Goal: Information Seeking & Learning: Understand process/instructions

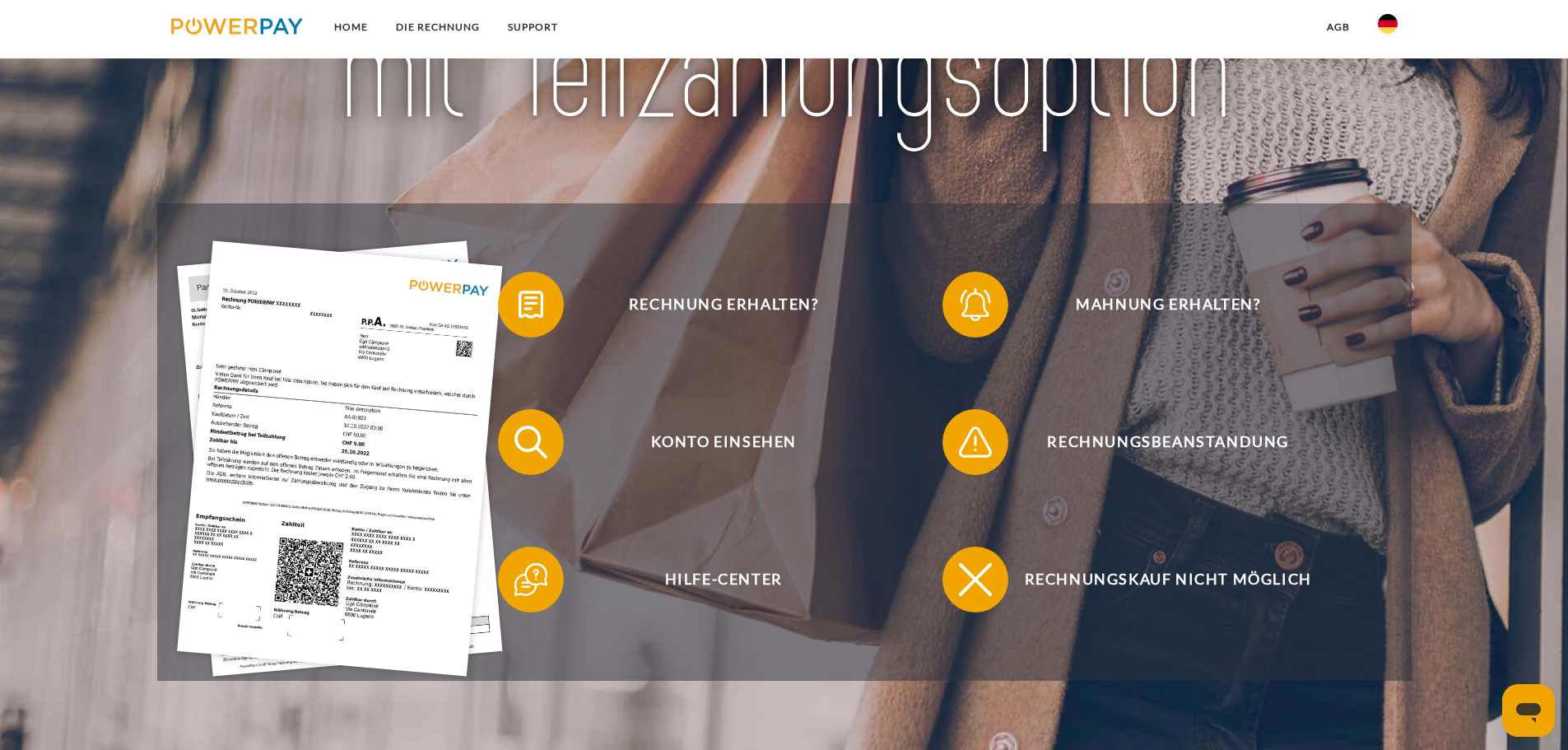
scroll to position [330, 0]
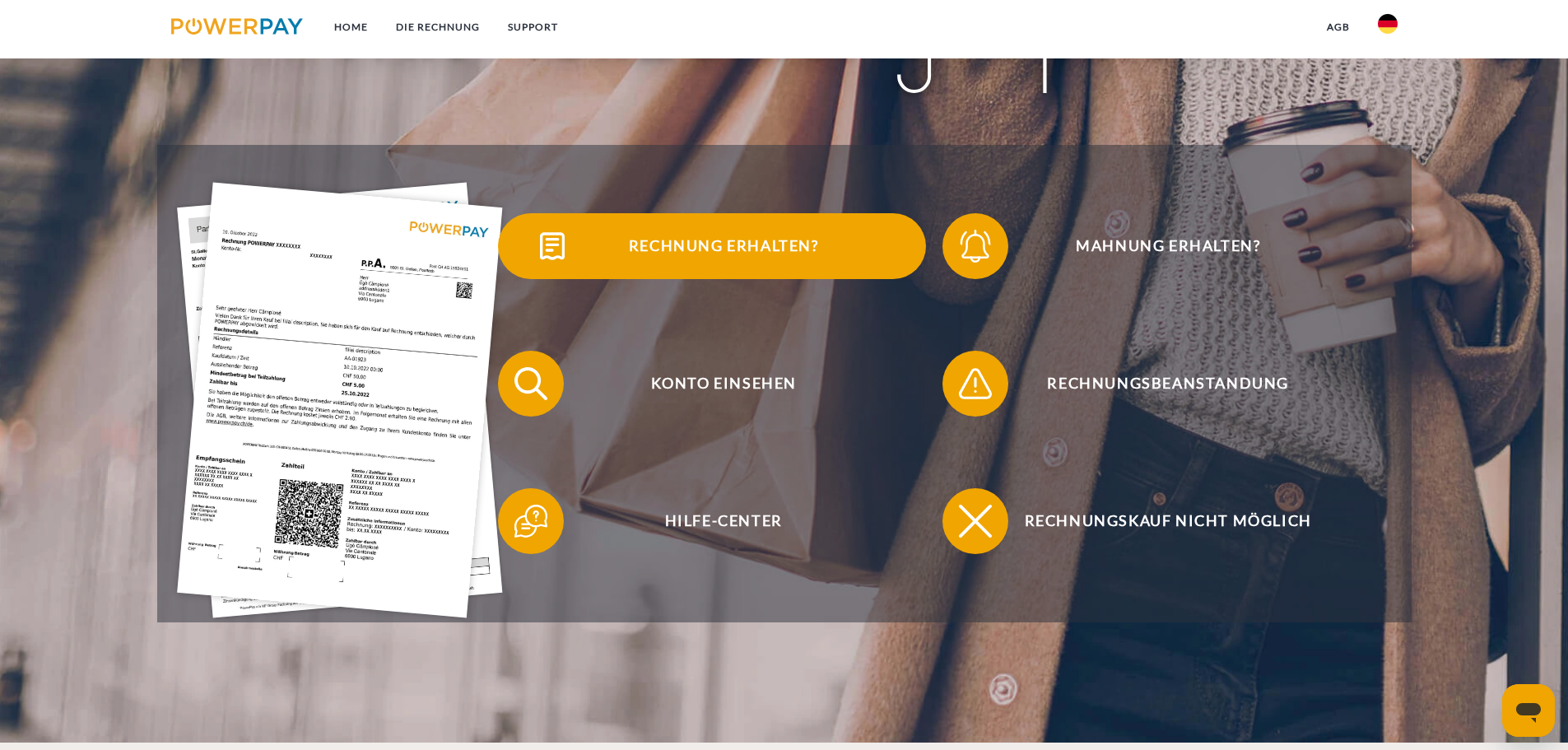
click at [692, 242] on span "Rechnung erhalten?" at bounding box center [723, 246] width 403 height 66
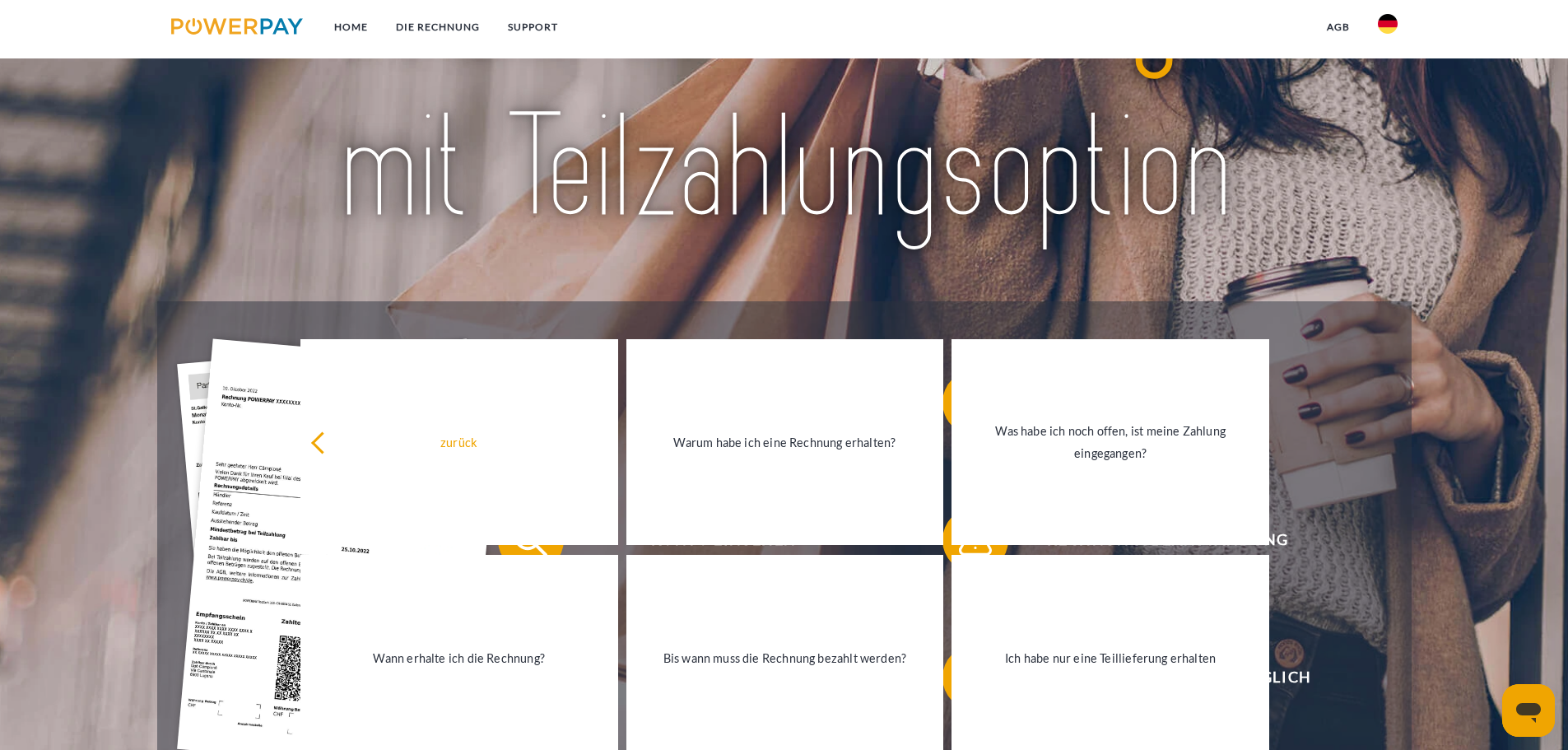
scroll to position [0, 0]
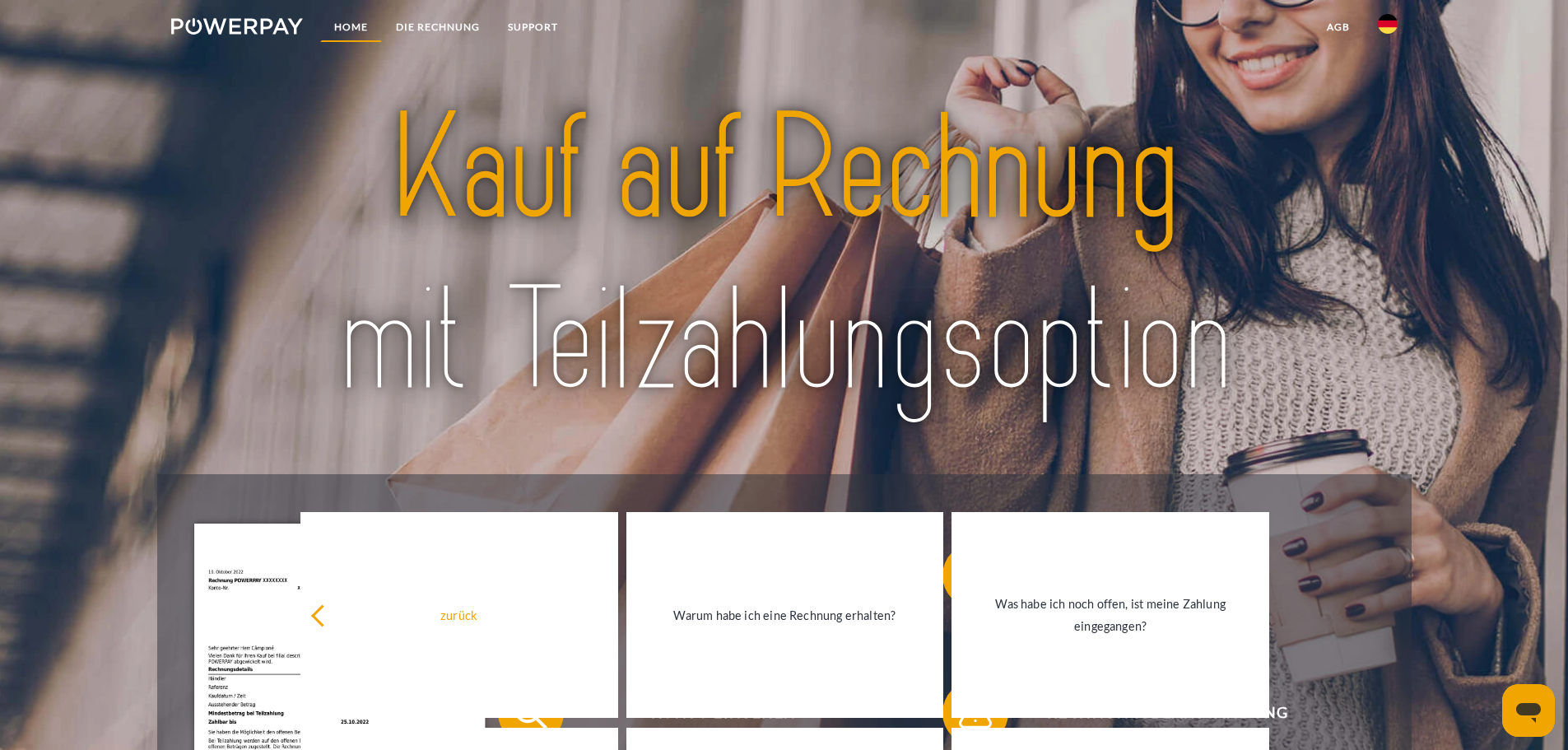
click at [349, 19] on link "Home" at bounding box center [351, 27] width 61 height 30
click at [541, 19] on link "SUPPORT" at bounding box center [533, 27] width 78 height 30
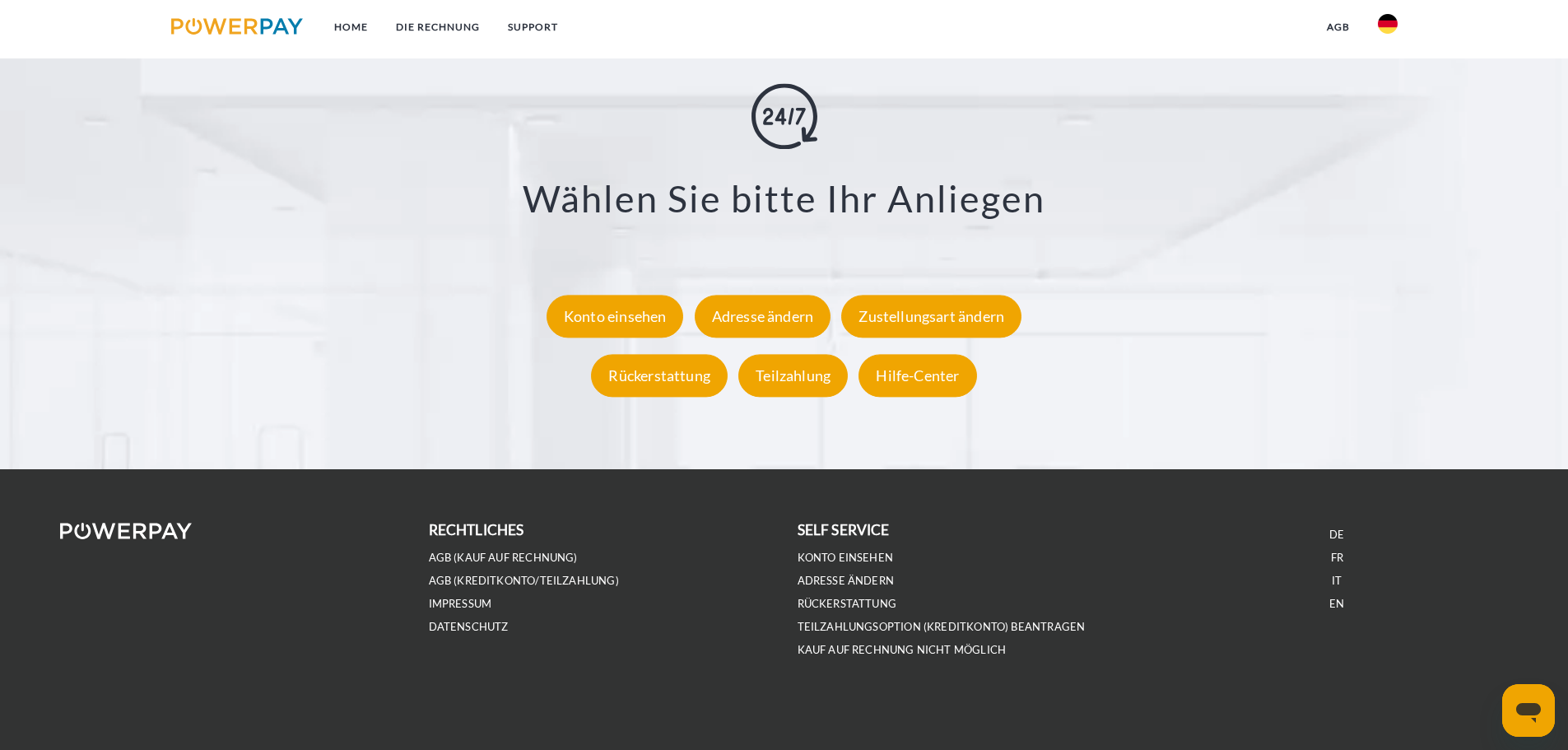
scroll to position [3053, 0]
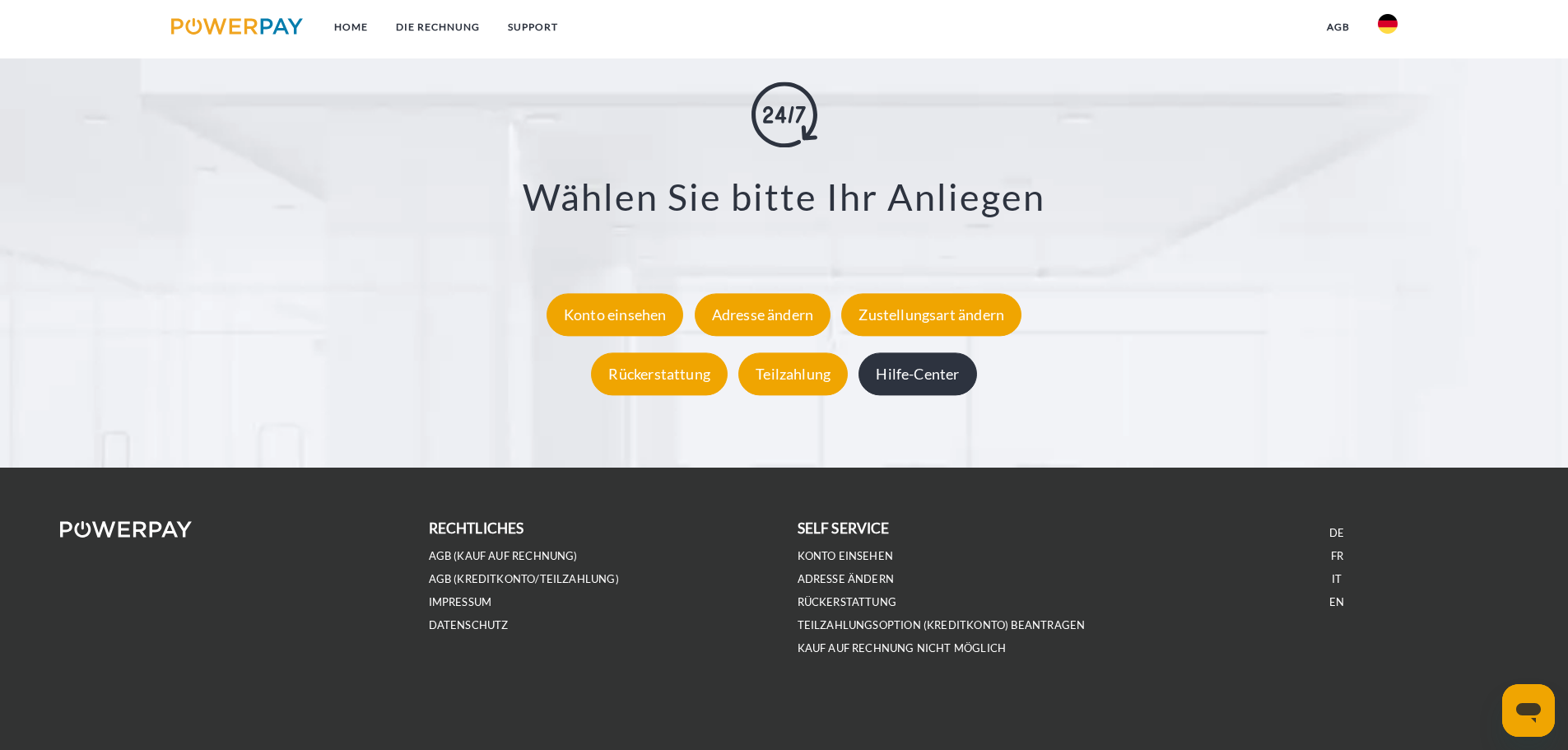
click at [916, 359] on div "Hilfe-Center" at bounding box center [917, 373] width 118 height 43
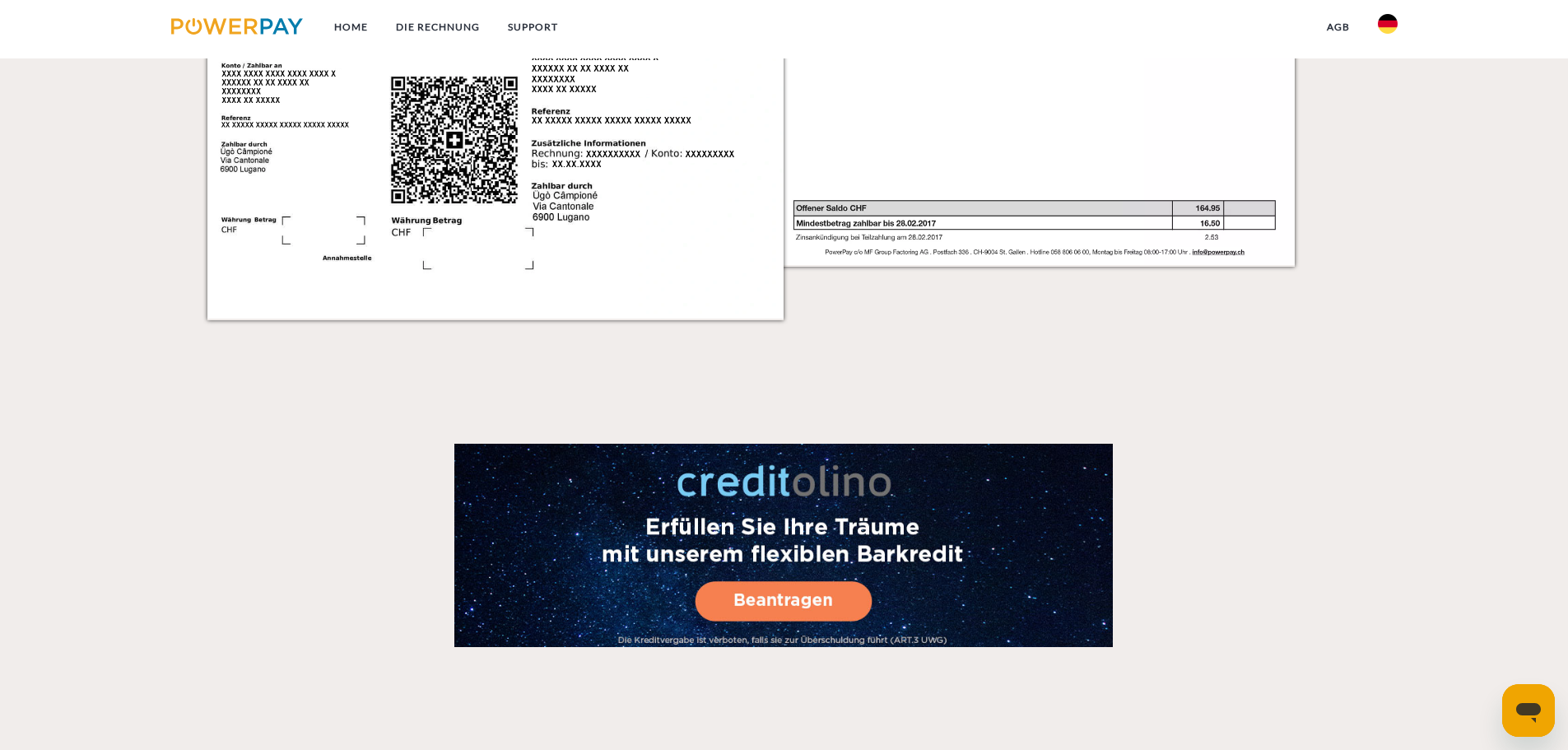
scroll to position [1901, 0]
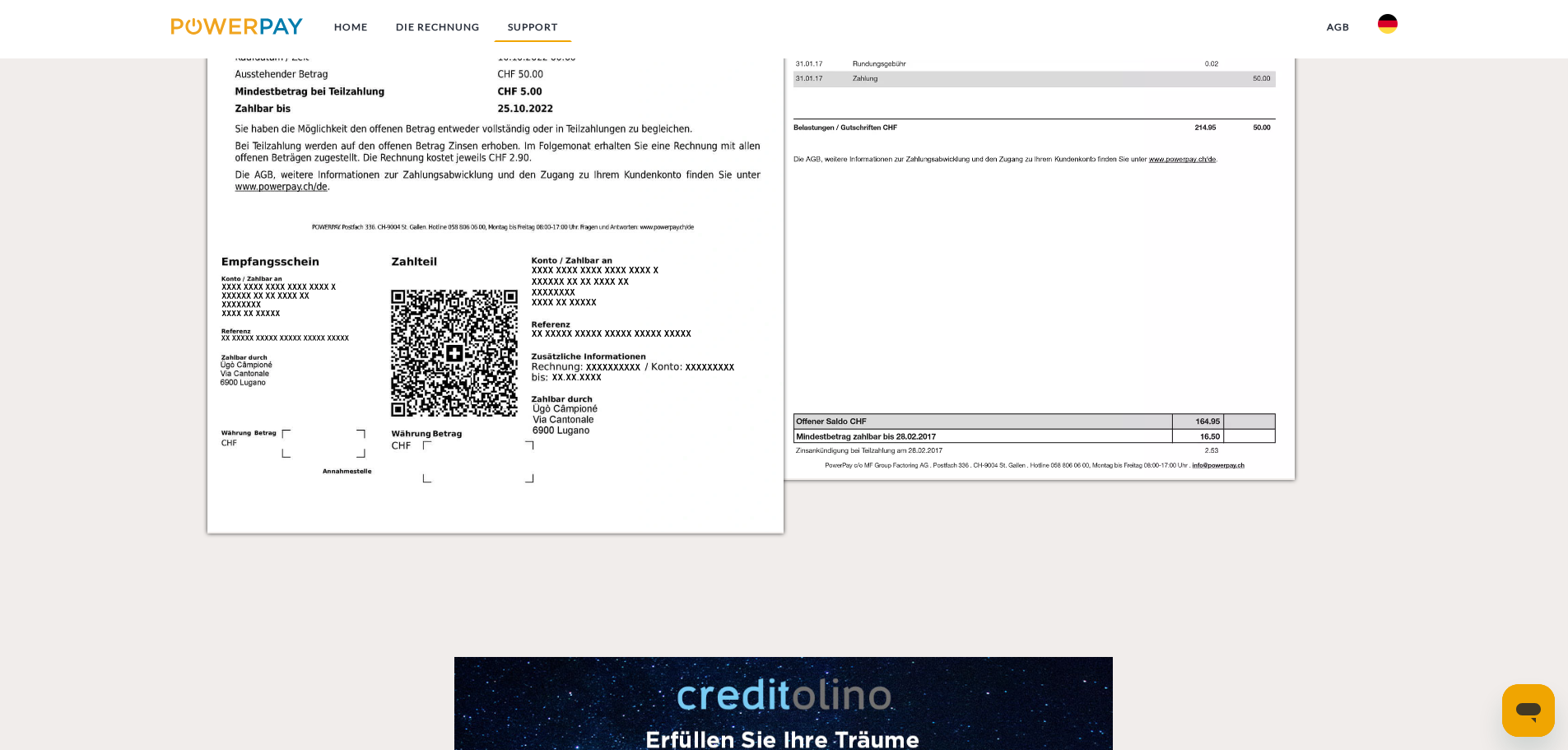
click at [504, 24] on link "SUPPORT" at bounding box center [533, 27] width 78 height 30
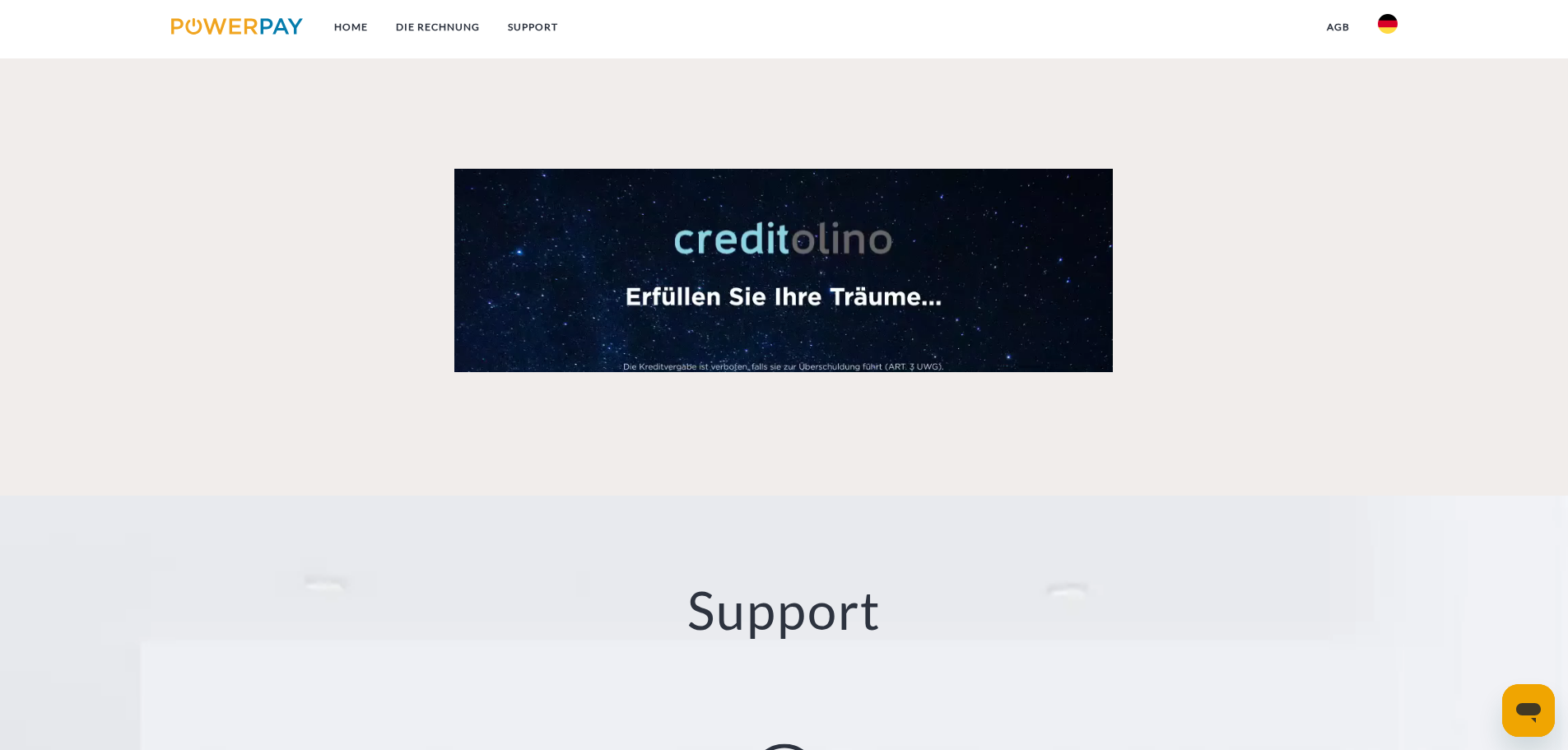
scroll to position [1982, 0]
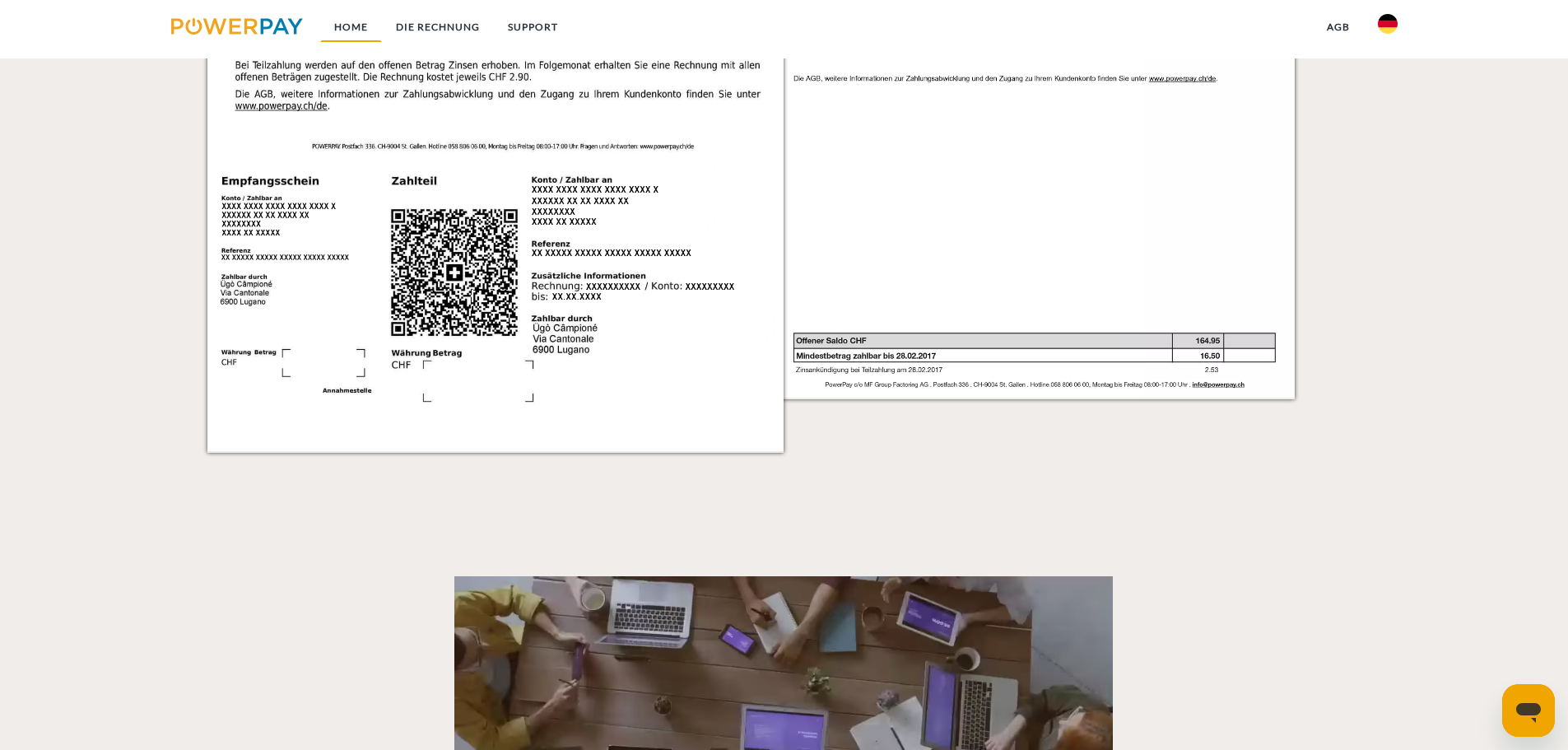
click at [358, 25] on link "Home" at bounding box center [351, 27] width 61 height 30
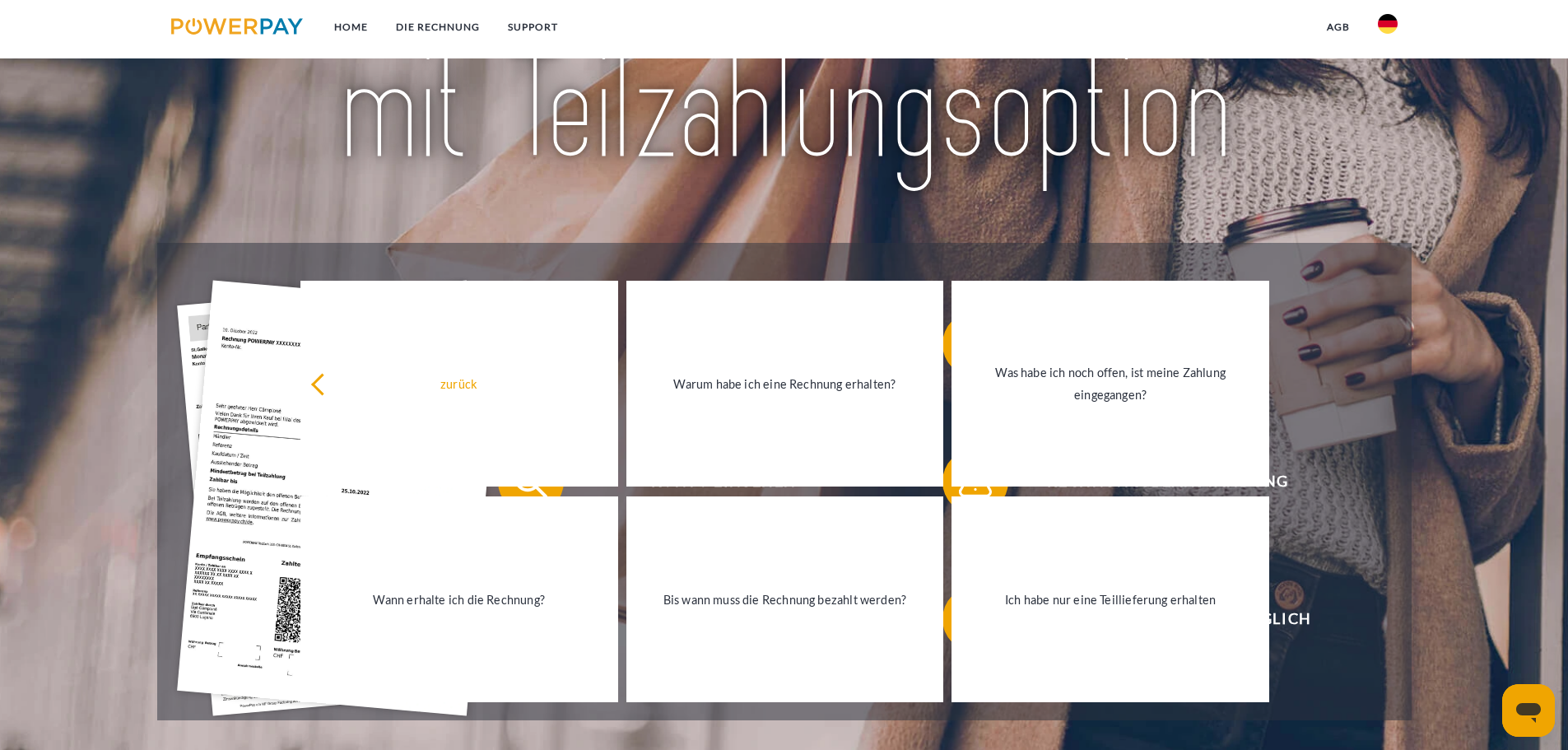
scroll to position [330, 0]
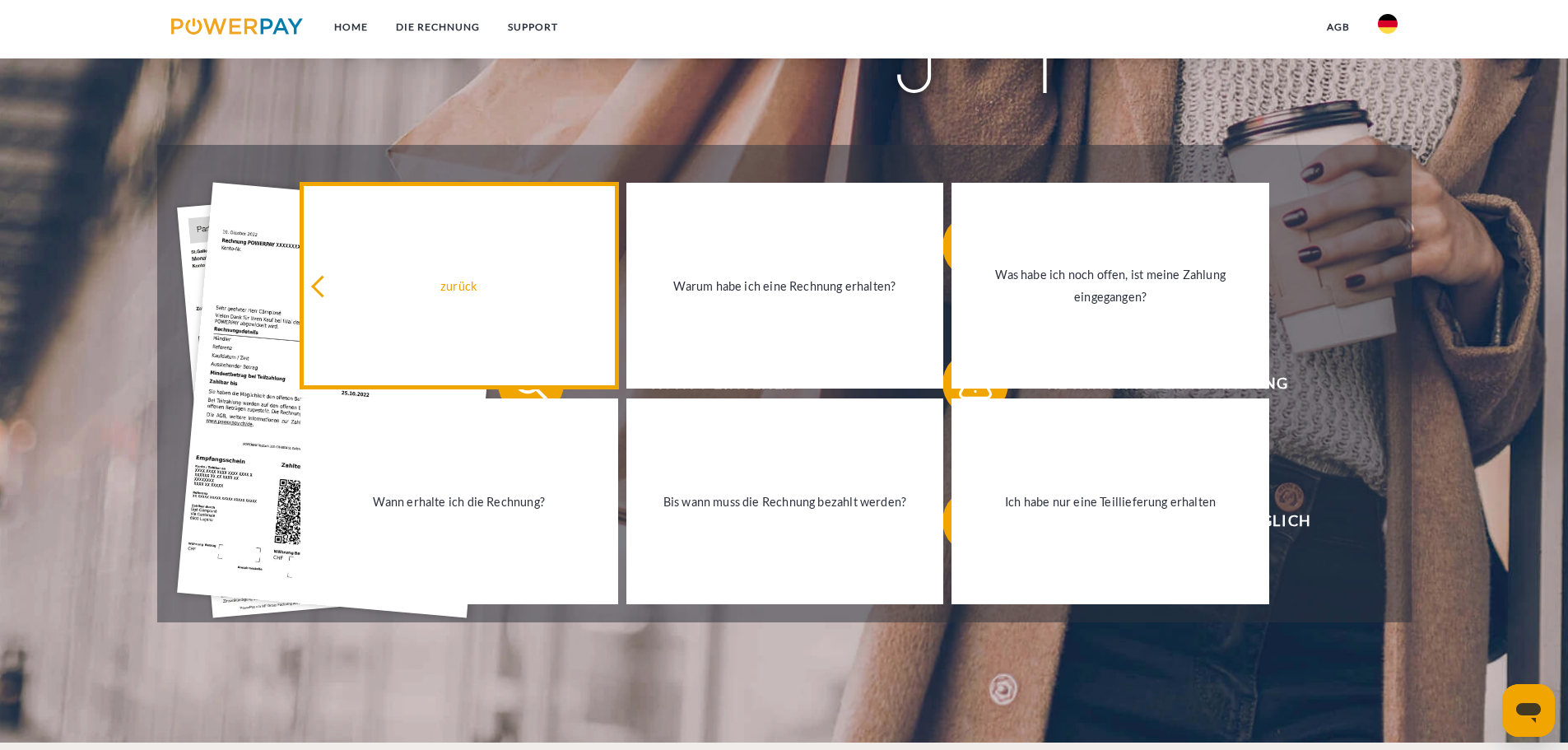
click at [318, 281] on div "zurück" at bounding box center [459, 286] width 298 height 22
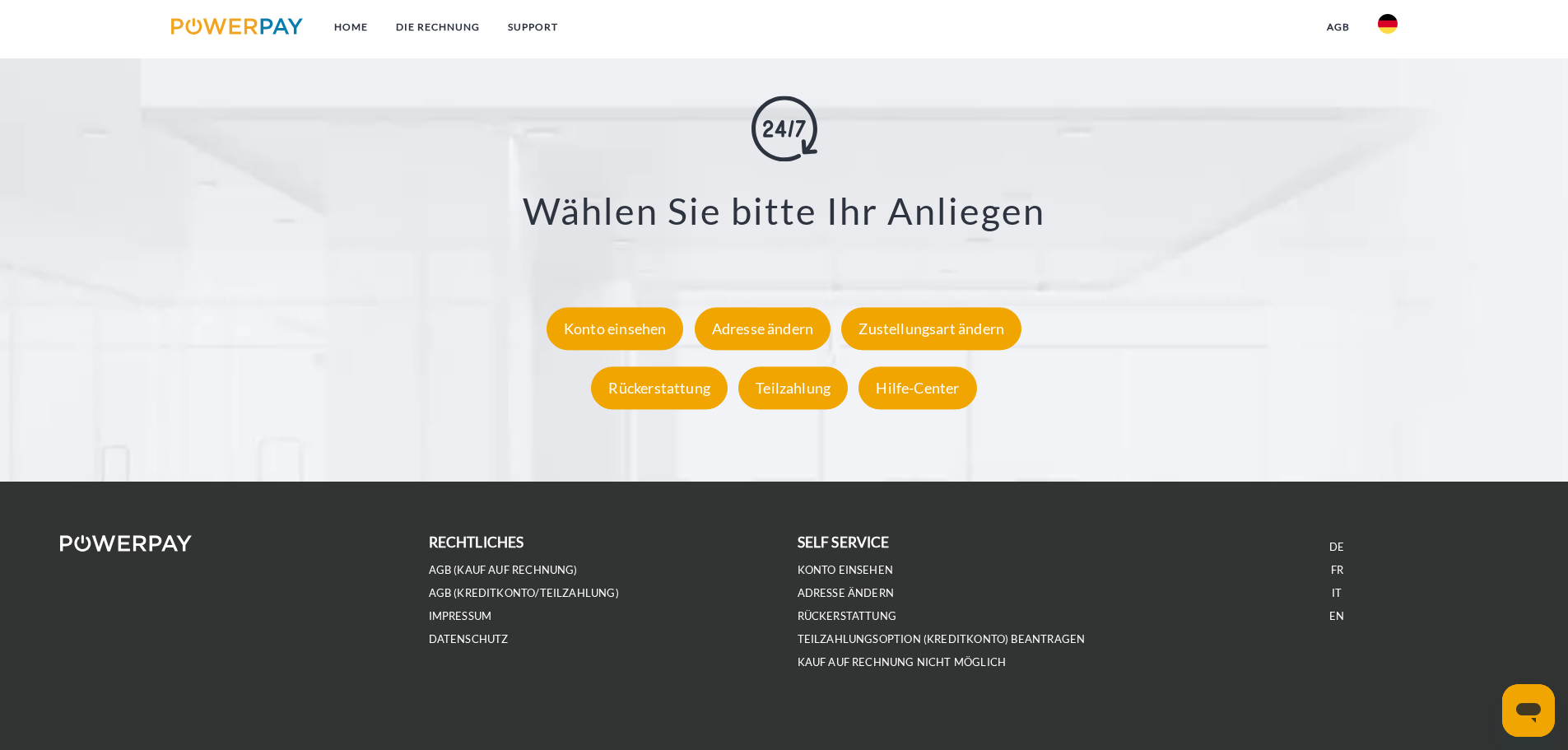
scroll to position [3053, 0]
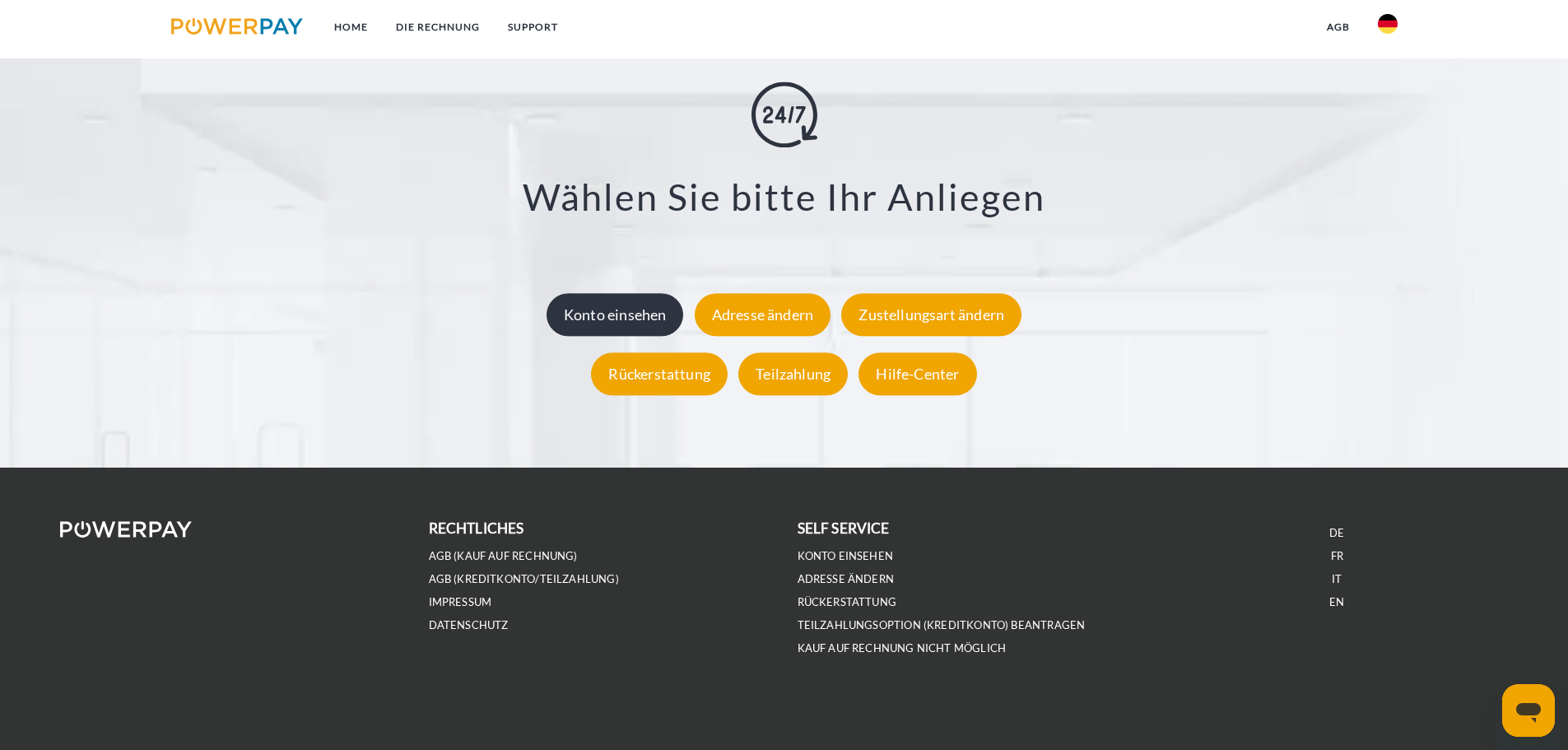
click at [625, 302] on div "Konto einsehen" at bounding box center [616, 315] width 137 height 43
